Goal: Information Seeking & Learning: Check status

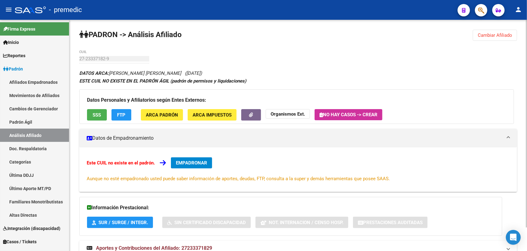
drag, startPoint x: 115, startPoint y: 63, endPoint x: 229, endPoint y: 73, distance: 114.8
click at [229, 73] on div "PADRON -> Análisis Afiliado Cambiar Afiliado 27-23337182-9 CUIL DATOS ARCA: [PE…" at bounding box center [298, 149] width 458 height 258
copy app-analisis-afiliado "CUIL DATOS ARCA: [PERSON_NAME] [PERSON_NAME] ([DATE])"
click at [77, 58] on div "PADRON -> Análisis Afiliado Cambiar Afiliado 27-23337182-9 CUIL DATOS ARCA: [PE…" at bounding box center [298, 149] width 458 height 258
click at [78, 58] on div "PADRON -> Análisis Afiliado Cambiar Afiliado 27-23337182-9 CUIL DATOS ARCA: [PE…" at bounding box center [298, 149] width 458 height 258
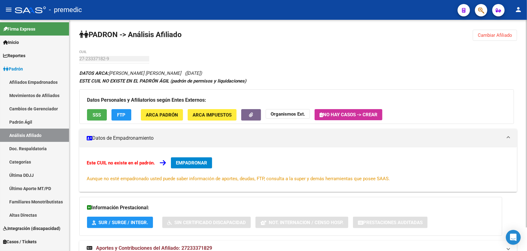
click at [137, 58] on div "PADRON -> Análisis Afiliado Cambiar Afiliado 27-23337182-9 CUIL DATOS ARCA: [PE…" at bounding box center [298, 149] width 458 height 258
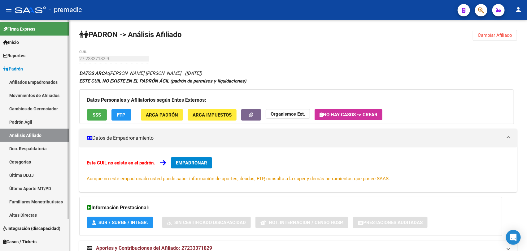
drag, startPoint x: 95, startPoint y: 59, endPoint x: 47, endPoint y: 61, distance: 48.1
click at [47, 61] on mat-sidenav-container "Firma Express Inicio Instructivos Contacto OS Reportes Padrón Traspasos x O.S. …" at bounding box center [263, 136] width 527 height 232
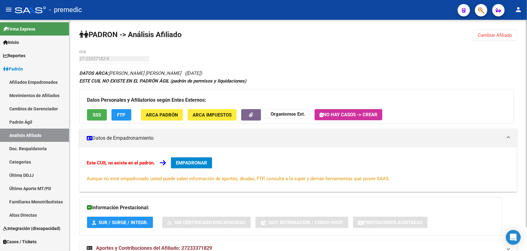
click at [453, 58] on div "PADRON -> Análisis Afiliado Cambiar Afiliado 27-23337182-9 CUIL DATOS ARCA: [PE…" at bounding box center [298, 149] width 458 height 258
drag, startPoint x: 505, startPoint y: 33, endPoint x: 502, endPoint y: 35, distance: 3.4
click at [502, 35] on div "PADRON -> Análisis Afiliado Cambiar Afiliado 27-23337182-9 CUIL DATOS ARCA: [PE…" at bounding box center [298, 149] width 458 height 258
click at [502, 35] on span "Cambiar Afiliado" at bounding box center [495, 36] width 34 height 6
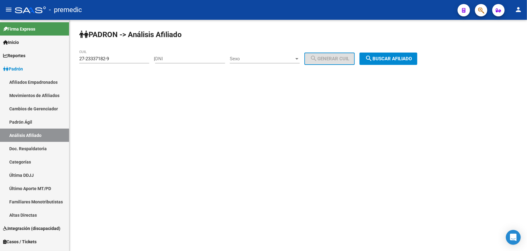
drag, startPoint x: 112, startPoint y: 66, endPoint x: 116, endPoint y: 57, distance: 9.3
click at [113, 64] on div "27-23337182-9 CUIL" at bounding box center [114, 59] width 70 height 19
click at [116, 57] on input "27-23337182-9" at bounding box center [114, 59] width 70 height 6
paste input "3"
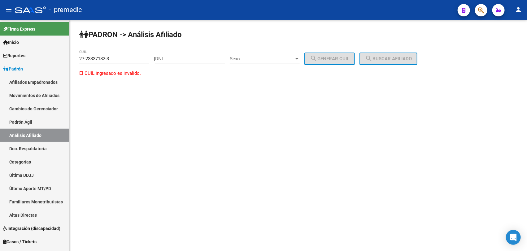
click at [120, 55] on div "27-23337182-3 CUIL" at bounding box center [114, 56] width 70 height 13
drag, startPoint x: 120, startPoint y: 58, endPoint x: 15, endPoint y: 58, distance: 104.4
click at [15, 58] on mat-sidenav-container "Firma Express Inicio Instructivos Contacto OS Reportes Padrón Traspasos x O.S. …" at bounding box center [263, 136] width 527 height 232
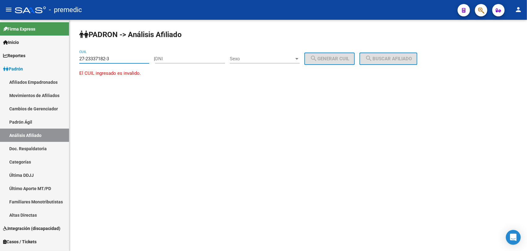
paste input "33-260662"
drag, startPoint x: 131, startPoint y: 60, endPoint x: 65, endPoint y: 60, distance: 65.3
click at [66, 59] on mat-sidenav-container "Firma Express Inicio Instructivos Contacto OS Reportes Padrón Traspasos x O.S. …" at bounding box center [263, 136] width 527 height 232
paste input
type input "33-260662"
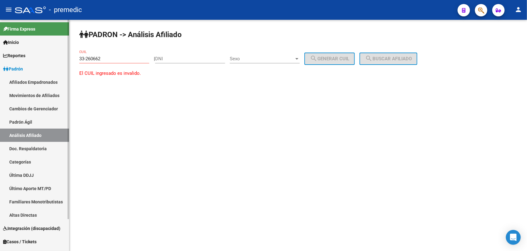
drag, startPoint x: 111, startPoint y: 55, endPoint x: 43, endPoint y: 61, distance: 68.4
click at [43, 61] on mat-sidenav-container "Firma Express Inicio Instructivos Contacto OS Reportes Padrón Traspasos x O.S. …" at bounding box center [263, 136] width 527 height 232
drag, startPoint x: 43, startPoint y: 61, endPoint x: 104, endPoint y: 57, distance: 61.1
click at [104, 57] on input "33-260662" at bounding box center [114, 59] width 70 height 6
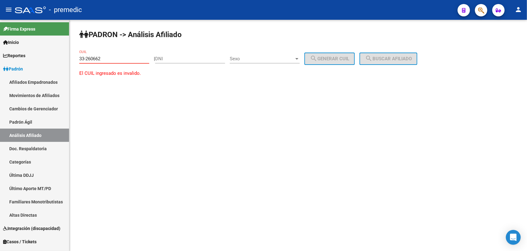
click at [104, 57] on input "33-260662" at bounding box center [114, 59] width 70 height 6
click at [87, 53] on div "CUIL" at bounding box center [114, 56] width 70 height 13
click at [92, 59] on input "CUIL" at bounding box center [114, 59] width 70 height 6
drag, startPoint x: 85, startPoint y: 36, endPoint x: 130, endPoint y: 35, distance: 44.9
click at [130, 35] on strong "PADRON -> Análisis Afiliado" at bounding box center [130, 34] width 103 height 9
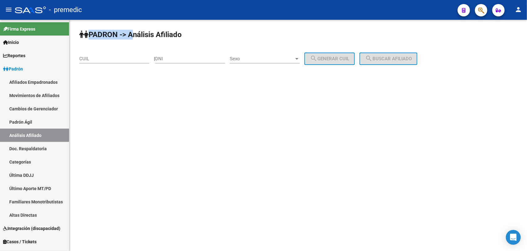
drag, startPoint x: 130, startPoint y: 35, endPoint x: 122, endPoint y: 36, distance: 8.5
click at [122, 36] on strong "PADRON -> Análisis Afiliado" at bounding box center [130, 34] width 103 height 9
drag, startPoint x: 127, startPoint y: 33, endPoint x: 146, endPoint y: 32, distance: 18.6
click at [146, 32] on strong "PADRON -> Análisis Afiliado" at bounding box center [130, 34] width 103 height 9
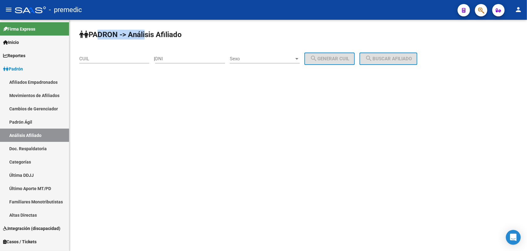
drag, startPoint x: 144, startPoint y: 35, endPoint x: 93, endPoint y: 36, distance: 51.1
click at [93, 36] on strong "PADRON -> Análisis Afiliado" at bounding box center [130, 34] width 103 height 9
drag, startPoint x: 130, startPoint y: 33, endPoint x: 139, endPoint y: 34, distance: 9.1
click at [139, 34] on strong "PADRON -> Análisis Afiliado" at bounding box center [130, 34] width 103 height 9
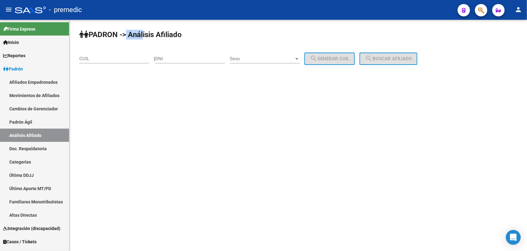
drag, startPoint x: 139, startPoint y: 34, endPoint x: 124, endPoint y: 37, distance: 15.3
click at [124, 37] on strong "PADRON -> Análisis Afiliado" at bounding box center [130, 34] width 103 height 9
drag, startPoint x: 124, startPoint y: 37, endPoint x: 139, endPoint y: 33, distance: 15.7
click at [139, 33] on strong "PADRON -> Análisis Afiliado" at bounding box center [130, 34] width 103 height 9
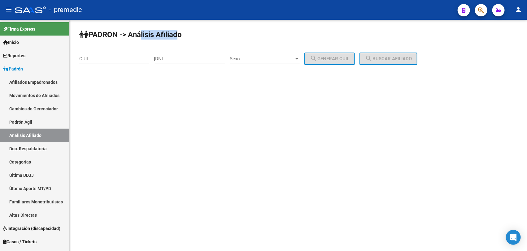
drag, startPoint x: 139, startPoint y: 33, endPoint x: 176, endPoint y: 39, distance: 36.8
click at [176, 39] on h1 "PADRON -> Análisis Afiliado" at bounding box center [130, 35] width 103 height 10
click at [172, 41] on div "PADRON -> Análisis Afiliado CUIL | DNI Sexo Sexo search Generar CUIL search Bus…" at bounding box center [298, 52] width 458 height 65
drag, startPoint x: 172, startPoint y: 41, endPoint x: 143, endPoint y: 34, distance: 29.3
click at [143, 34] on div "PADRON -> Análisis Afiliado CUIL | DNI Sexo Sexo search Generar CUIL search Bus…" at bounding box center [298, 52] width 458 height 65
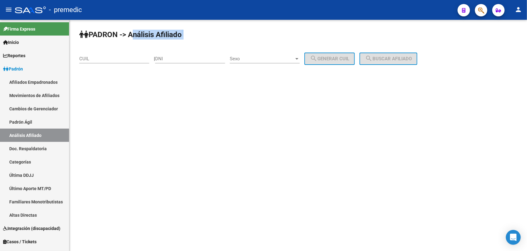
click at [143, 34] on strong "PADRON -> Análisis Afiliado" at bounding box center [130, 34] width 103 height 9
drag, startPoint x: 143, startPoint y: 34, endPoint x: 175, endPoint y: 34, distance: 31.6
click at [175, 34] on strong "PADRON -> Análisis Afiliado" at bounding box center [130, 34] width 103 height 9
drag, startPoint x: 169, startPoint y: 33, endPoint x: 105, endPoint y: 34, distance: 64.1
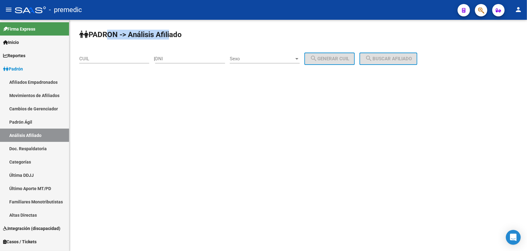
click at [105, 34] on strong "PADRON -> Análisis Afiliado" at bounding box center [130, 34] width 103 height 9
drag, startPoint x: 105, startPoint y: 34, endPoint x: 140, endPoint y: 32, distance: 35.1
click at [140, 32] on strong "PADRON -> Análisis Afiliado" at bounding box center [130, 34] width 103 height 9
drag, startPoint x: 149, startPoint y: 36, endPoint x: 109, endPoint y: 37, distance: 40.0
click at [109, 37] on strong "PADRON -> Análisis Afiliado" at bounding box center [130, 34] width 103 height 9
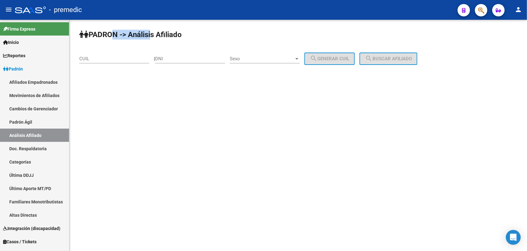
click at [109, 37] on strong "PADRON -> Análisis Afiliado" at bounding box center [130, 34] width 103 height 9
drag, startPoint x: 109, startPoint y: 37, endPoint x: 137, endPoint y: 38, distance: 27.9
click at [137, 38] on strong "PADRON -> Análisis Afiliado" at bounding box center [130, 34] width 103 height 9
drag, startPoint x: 140, startPoint y: 36, endPoint x: 100, endPoint y: 39, distance: 40.1
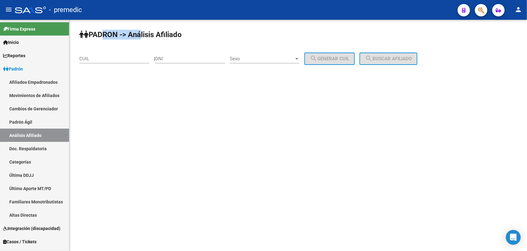
click at [100, 39] on strong "PADRON -> Análisis Afiliado" at bounding box center [130, 34] width 103 height 9
drag, startPoint x: 100, startPoint y: 39, endPoint x: 99, endPoint y: 35, distance: 4.1
click at [100, 39] on strong "PADRON -> Análisis Afiliado" at bounding box center [130, 34] width 103 height 9
drag, startPoint x: 99, startPoint y: 32, endPoint x: 146, endPoint y: 34, distance: 47.1
click at [146, 34] on strong "PADRON -> Análisis Afiliado" at bounding box center [130, 34] width 103 height 9
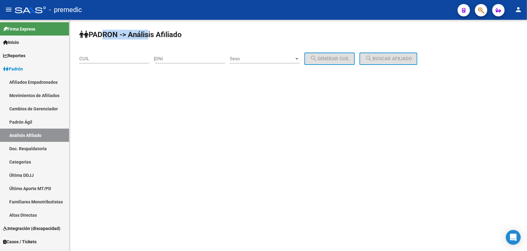
click at [146, 34] on strong "PADRON -> Análisis Afiliado" at bounding box center [130, 34] width 103 height 9
drag, startPoint x: 180, startPoint y: 35, endPoint x: 101, endPoint y: 29, distance: 79.8
click at [101, 30] on h1 "PADRON -> Análisis Afiliado" at bounding box center [130, 35] width 103 height 10
drag, startPoint x: 101, startPoint y: 29, endPoint x: 91, endPoint y: 34, distance: 10.9
click at [91, 34] on strong "PADRON -> Análisis Afiliado" at bounding box center [130, 34] width 103 height 9
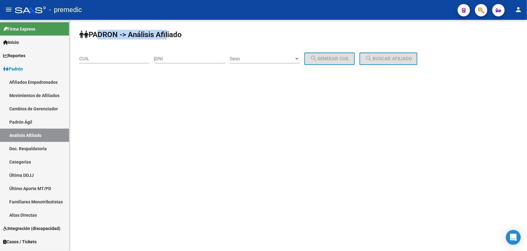
drag, startPoint x: 93, startPoint y: 33, endPoint x: 169, endPoint y: 34, distance: 75.6
click at [169, 34] on strong "PADRON -> Análisis Afiliado" at bounding box center [130, 34] width 103 height 9
drag, startPoint x: 174, startPoint y: 34, endPoint x: 103, endPoint y: 32, distance: 71.6
click at [103, 32] on strong "PADRON -> Análisis Afiliado" at bounding box center [130, 34] width 103 height 9
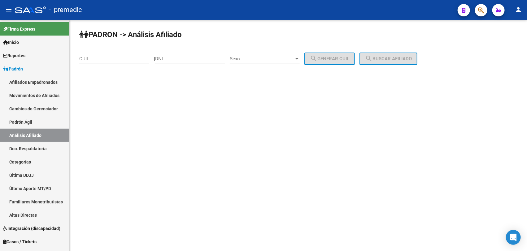
click at [101, 31] on strong "PADRON -> Análisis Afiliado" at bounding box center [130, 34] width 103 height 9
click at [92, 60] on input "CUIL" at bounding box center [114, 59] width 70 height 6
paste input "23-44215010-9"
click at [365, 64] on div "PADRON -> Análisis Afiliado 23-44215010-9 CUIL | DNI Sexo Sexo search Generar C…" at bounding box center [298, 52] width 458 height 65
click at [373, 59] on mat-icon "search" at bounding box center [368, 58] width 7 height 7
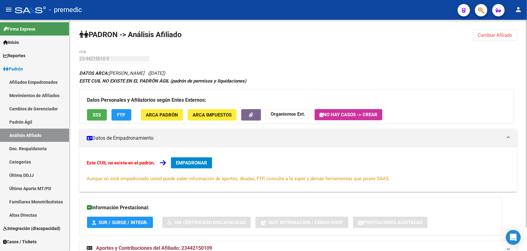
scroll to position [26, 0]
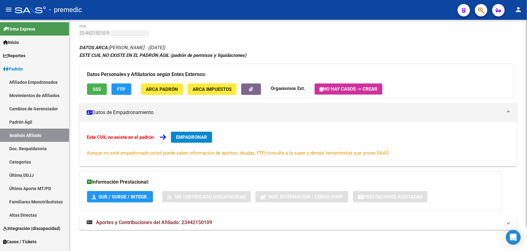
click at [215, 222] on mat-panel-title "Aportes y Contribuciones del Afiliado: 23442150109" at bounding box center [295, 223] width 416 height 7
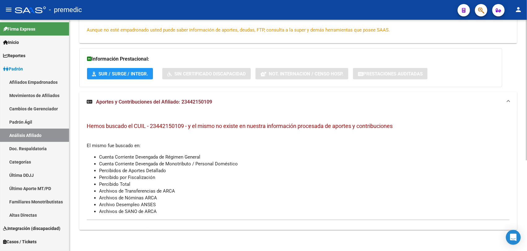
scroll to position [0, 0]
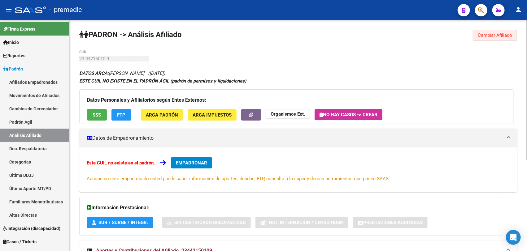
click at [488, 39] on button "Cambiar Afiliado" at bounding box center [495, 35] width 44 height 11
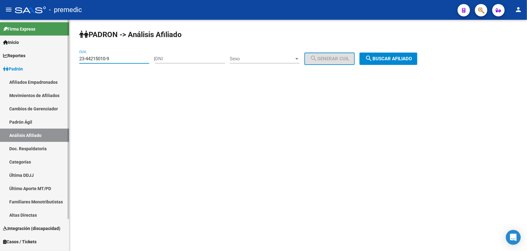
drag, startPoint x: 118, startPoint y: 56, endPoint x: 15, endPoint y: 31, distance: 105.4
click at [0, 30] on html "menu - premedic person Firma Express Inicio Instructivos Contacto OS Reportes P…" at bounding box center [263, 125] width 527 height 251
paste input "7-40634075-4"
type input "27-40634075-4"
click at [391, 61] on button "search Buscar afiliado" at bounding box center [389, 59] width 58 height 12
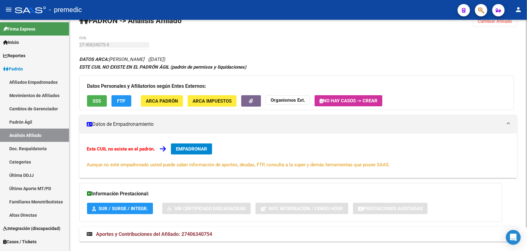
scroll to position [26, 0]
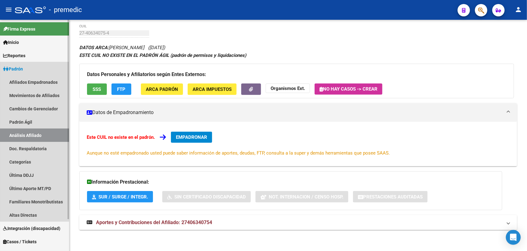
click at [56, 135] on link "Análisis Afiliado" at bounding box center [34, 135] width 69 height 13
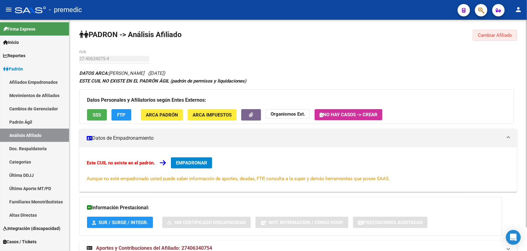
click at [478, 35] on span "Cambiar Afiliado" at bounding box center [495, 36] width 34 height 6
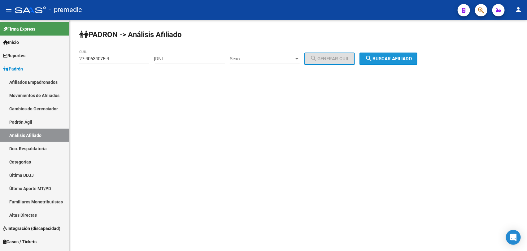
click at [397, 59] on span "search Buscar afiliado" at bounding box center [388, 59] width 47 height 6
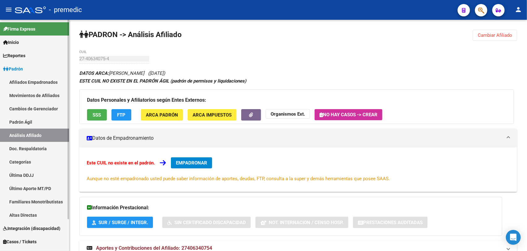
drag, startPoint x: 22, startPoint y: 132, endPoint x: 23, endPoint y: 121, distance: 10.8
click at [22, 131] on link "Análisis Afiliado" at bounding box center [34, 135] width 69 height 13
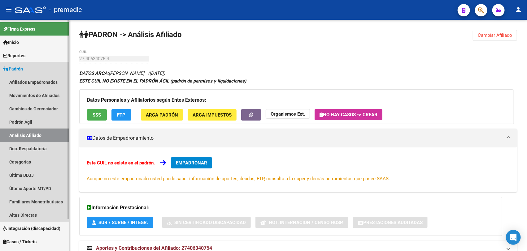
click at [23, 121] on link "Padrón Ágil" at bounding box center [34, 122] width 69 height 13
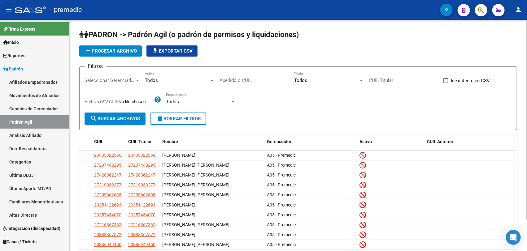
click at [411, 81] on input "CUIL Titular" at bounding box center [404, 81] width 70 height 6
paste input "27-40634075-4"
type input "27-40634075-4"
click at [100, 123] on button "search Buscar Archivos" at bounding box center [115, 119] width 61 height 12
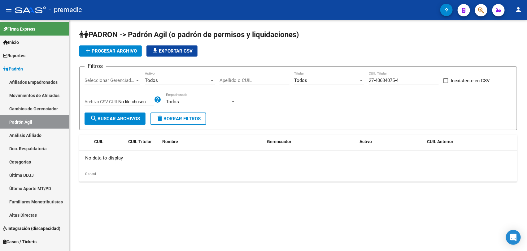
click at [140, 100] on input "Archivo CSV CUIL" at bounding box center [136, 102] width 36 height 6
click at [127, 81] on span "Seleccionar Gerenciador" at bounding box center [110, 81] width 50 height 6
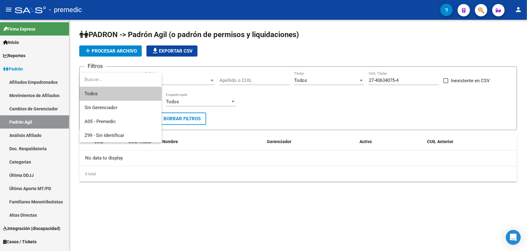
click at [112, 93] on span "Todos" at bounding box center [121, 94] width 72 height 14
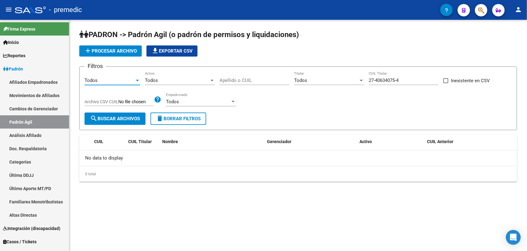
click at [120, 124] on button "search Buscar Archivos" at bounding box center [115, 119] width 61 height 12
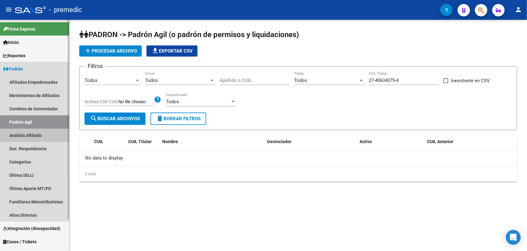
click at [39, 136] on link "Análisis Afiliado" at bounding box center [34, 135] width 69 height 13
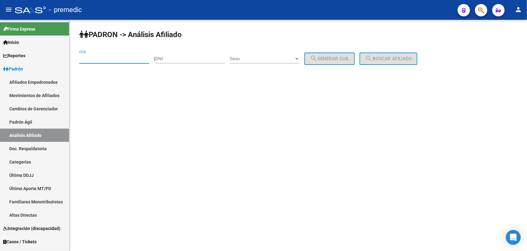
click at [120, 56] on input "CUIL" at bounding box center [114, 59] width 70 height 6
paste input "27-40634075-4"
click at [382, 61] on button "search Buscar afiliado" at bounding box center [389, 59] width 58 height 12
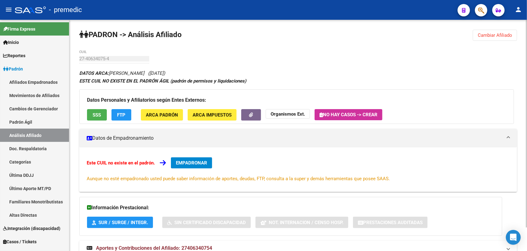
click at [487, 41] on div "PADRON -> Análisis Afiliado Cambiar Afiliado 27-40634075-4 CUIL DATOS ARCA: [PE…" at bounding box center [298, 149] width 458 height 258
click at [493, 36] on span "Cambiar Afiliado" at bounding box center [495, 36] width 34 height 6
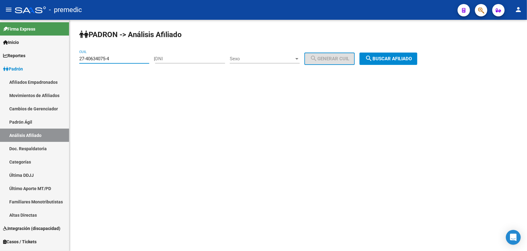
drag, startPoint x: 123, startPoint y: 56, endPoint x: 234, endPoint y: 67, distance: 111.7
click at [0, 63] on html "menu - premedic person Firma Express Inicio Instructivos Contacto OS Reportes P…" at bounding box center [263, 125] width 527 height 251
paste input "4340980-2"
type input "27-44340980-2"
drag, startPoint x: 428, startPoint y: 66, endPoint x: 423, endPoint y: 56, distance: 11.2
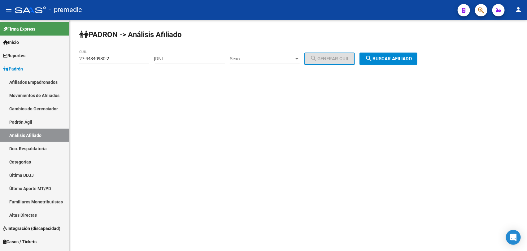
click at [429, 64] on div "PADRON -> Análisis Afiliado 27-44340980-2 CUIL | DNI Sexo Sexo search Generar C…" at bounding box center [298, 52] width 458 height 65
click at [417, 56] on button "search Buscar afiliado" at bounding box center [389, 59] width 58 height 12
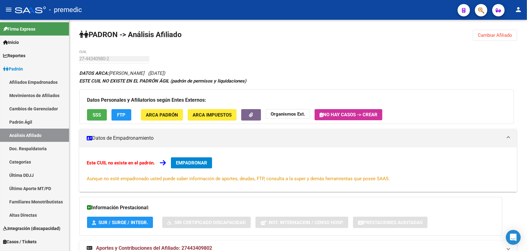
click at [489, 33] on span "Cambiar Afiliado" at bounding box center [495, 36] width 34 height 6
